Goal: Complete application form: Complete application form

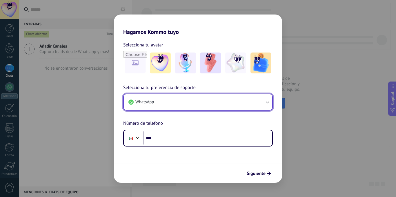
click at [268, 100] on icon "button" at bounding box center [267, 102] width 6 height 6
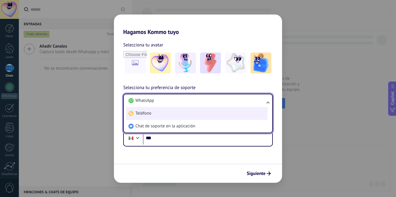
click at [142, 113] on span "Teléfono" at bounding box center [143, 113] width 16 height 6
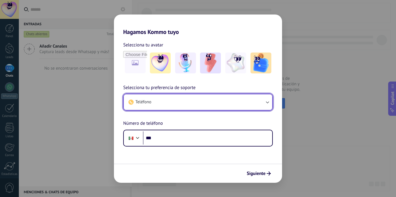
click at [267, 99] on icon "button" at bounding box center [267, 102] width 6 height 6
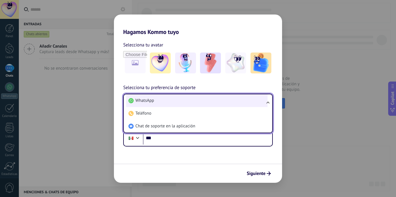
click at [163, 100] on li "WhatsApp" at bounding box center [196, 100] width 141 height 13
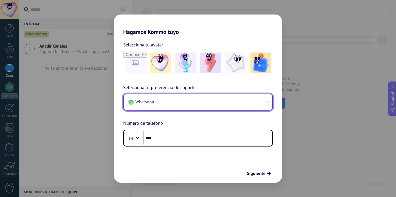
click at [163, 100] on button "WhatsApp" at bounding box center [198, 102] width 148 height 16
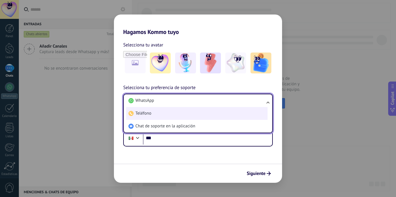
click at [167, 110] on li "Teléfono" at bounding box center [196, 113] width 141 height 13
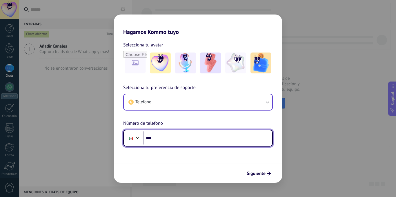
click at [160, 138] on input "***" at bounding box center [207, 137] width 129 height 13
type input "**********"
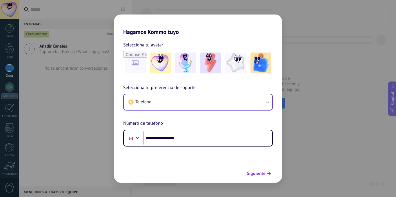
click at [264, 173] on span "Siguiente" at bounding box center [255, 173] width 19 height 4
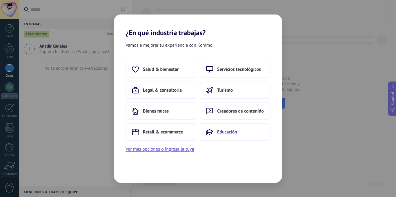
click at [220, 132] on span "Educación" at bounding box center [227, 132] width 20 height 6
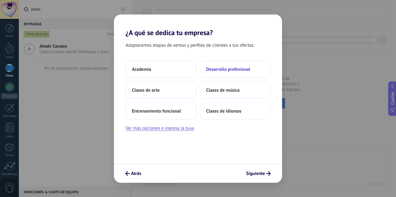
click at [256, 69] on button "Desarrollo profesional" at bounding box center [235, 69] width 71 height 17
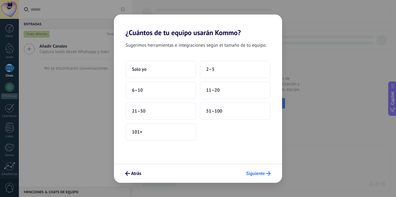
click at [254, 174] on span "Siguiente" at bounding box center [255, 173] width 19 height 4
click at [153, 68] on button "Solo yo" at bounding box center [160, 69] width 71 height 17
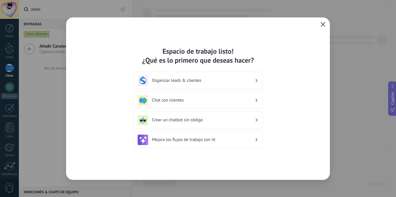
click at [325, 21] on button "button" at bounding box center [323, 25] width 8 height 8
